Goal: Information Seeking & Learning: Learn about a topic

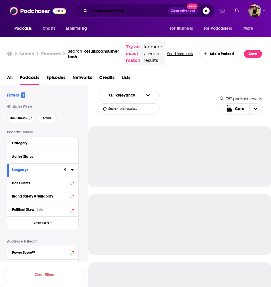
click at [111, 12] on input "consumer tech" at bounding box center [129, 10] width 78 height 9
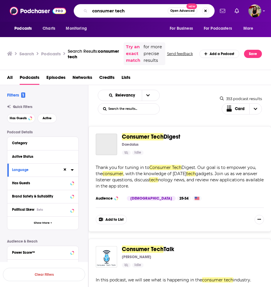
click at [118, 10] on input "consumer tech" at bounding box center [129, 10] width 78 height 9
paste input "On Brand with [PERSON_NAME]"
type input "On Brand with [PERSON_NAME]"
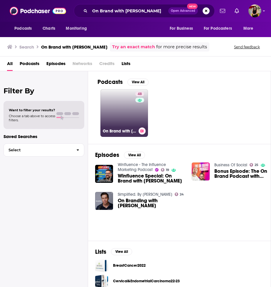
click at [123, 112] on link "48 On Brand with [PERSON_NAME]" at bounding box center [125, 113] width 48 height 48
